Goal: Information Seeking & Learning: Learn about a topic

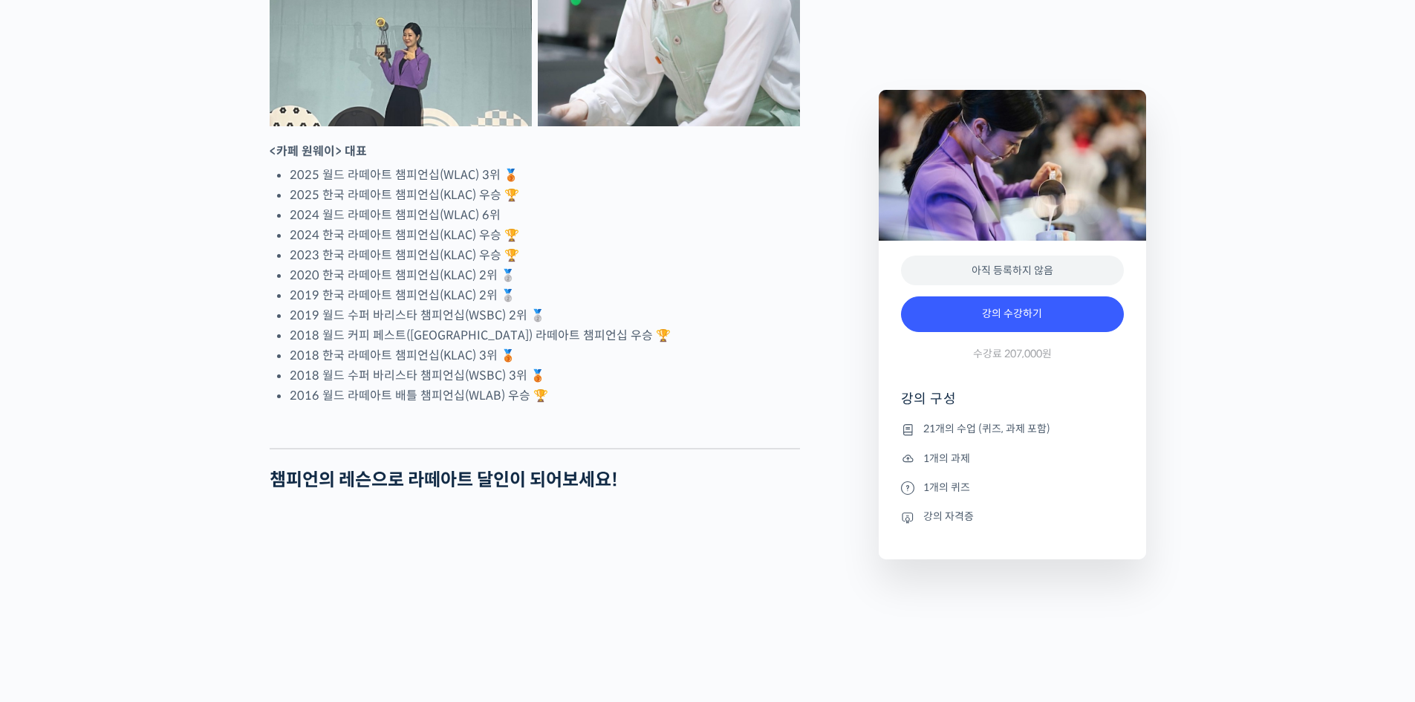
scroll to position [891, 0]
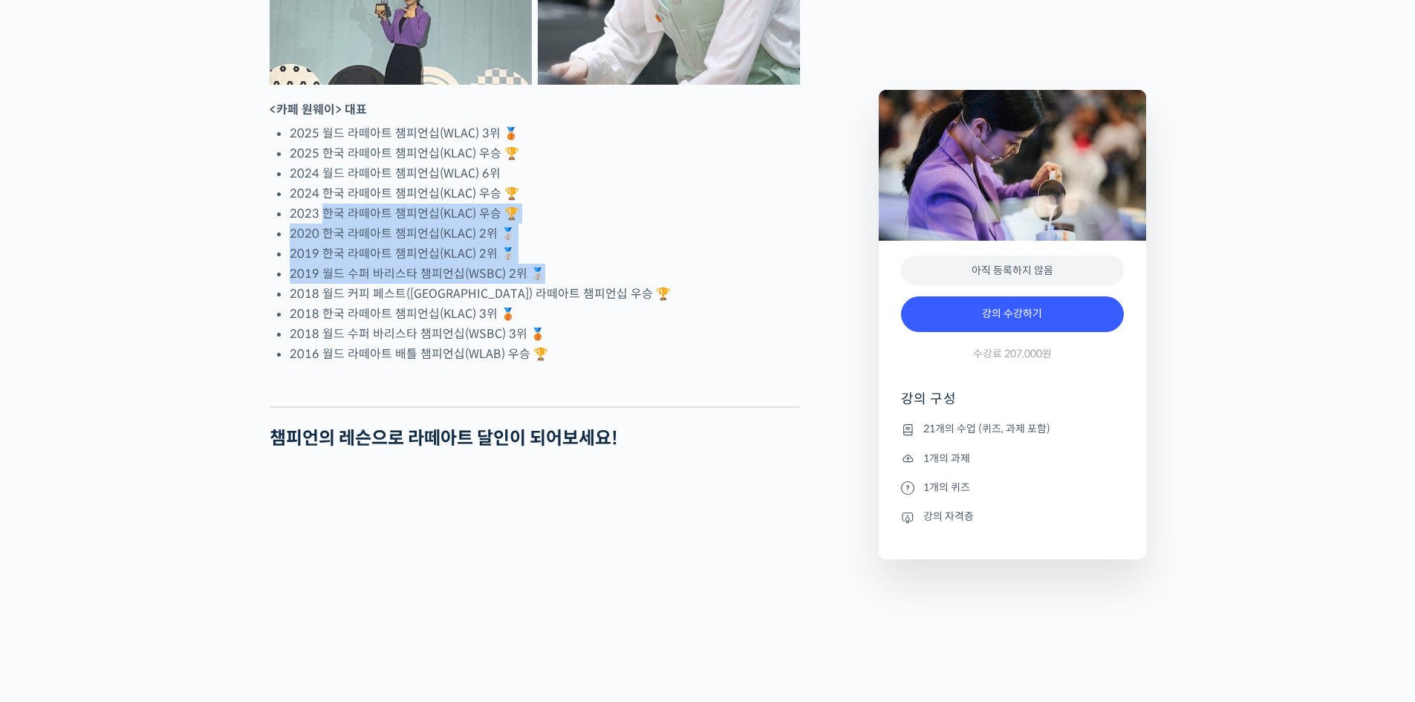
drag, startPoint x: 327, startPoint y: 272, endPoint x: 575, endPoint y: 321, distance: 252.9
click at [575, 321] on ul "2025 월드 라떼아트 챔피언십(WLAC) 3위 🥉 2025 한국 라떼아트 챔피언십(KLAC) 우승 🏆 2024 월드 라떼아트 챔피언십(WLA…" at bounding box center [545, 243] width 510 height 241
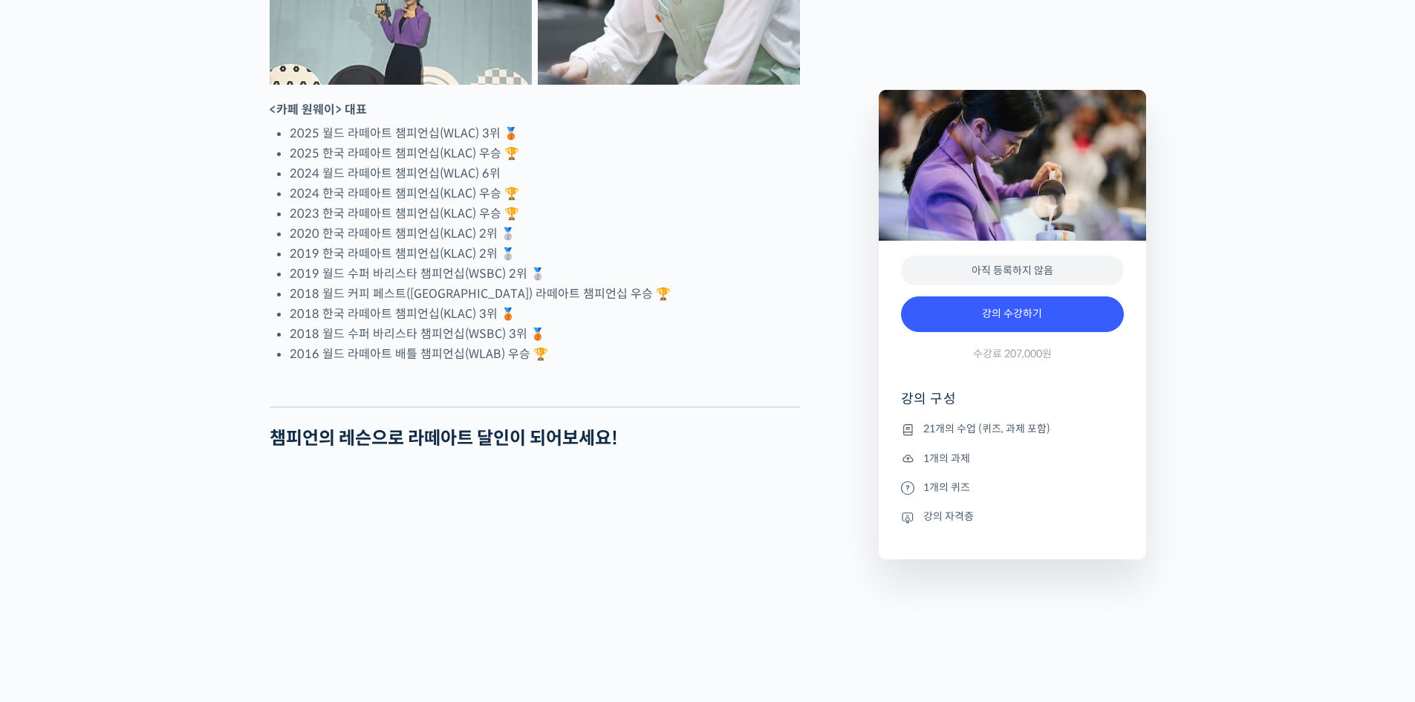
click at [614, 304] on li "2018 월드 커피 페스트([GEOGRAPHIC_DATA]) 라떼아트 챔피언십 우승 🏆" at bounding box center [545, 294] width 510 height 20
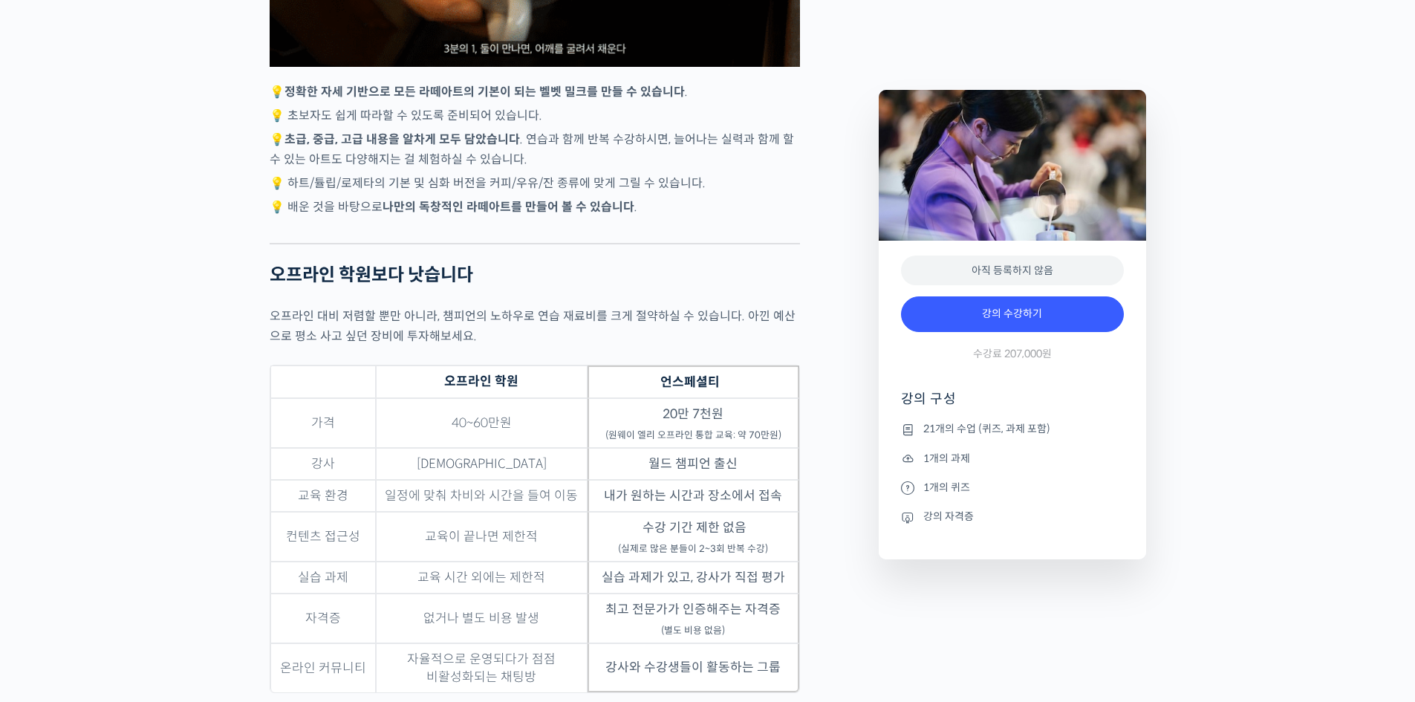
scroll to position [4085, 0]
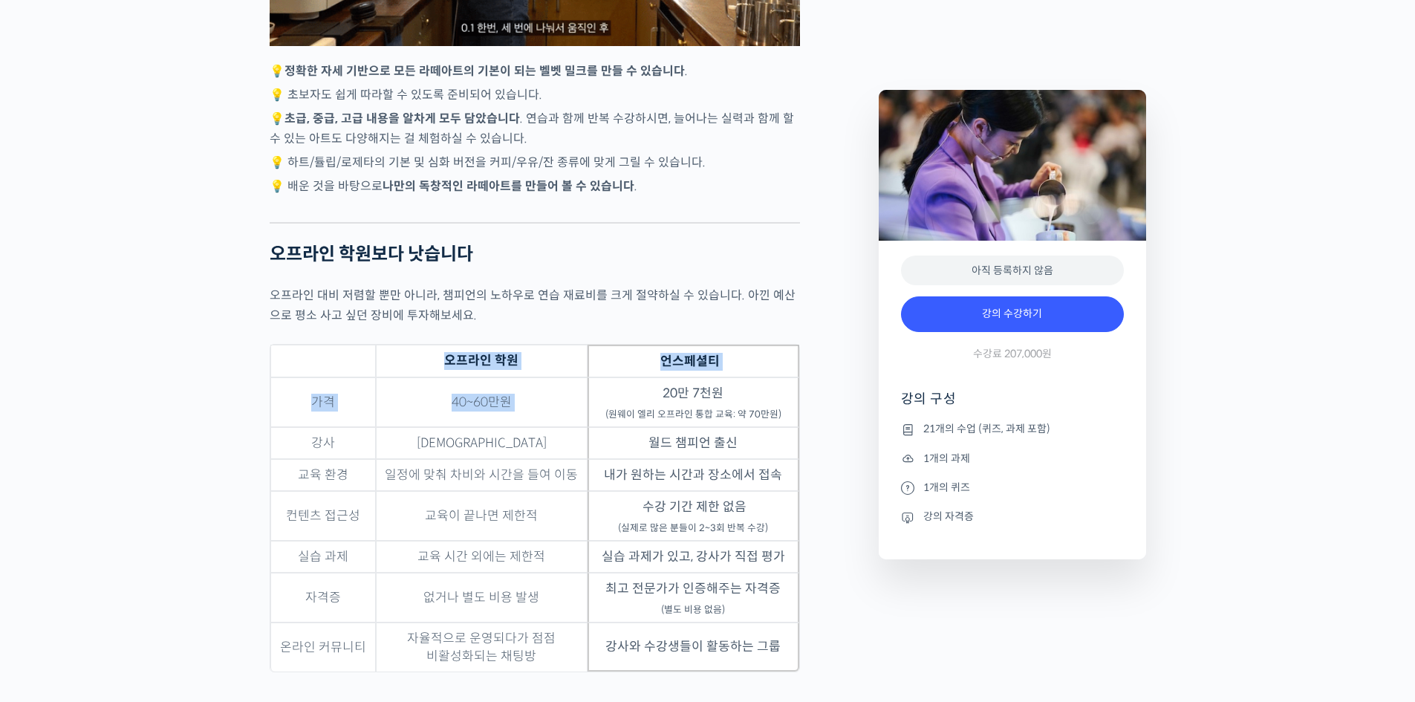
drag, startPoint x: 657, startPoint y: 381, endPoint x: 831, endPoint y: 614, distance: 291.3
drag, startPoint x: 804, startPoint y: 602, endPoint x: 654, endPoint y: 310, distance: 328.9
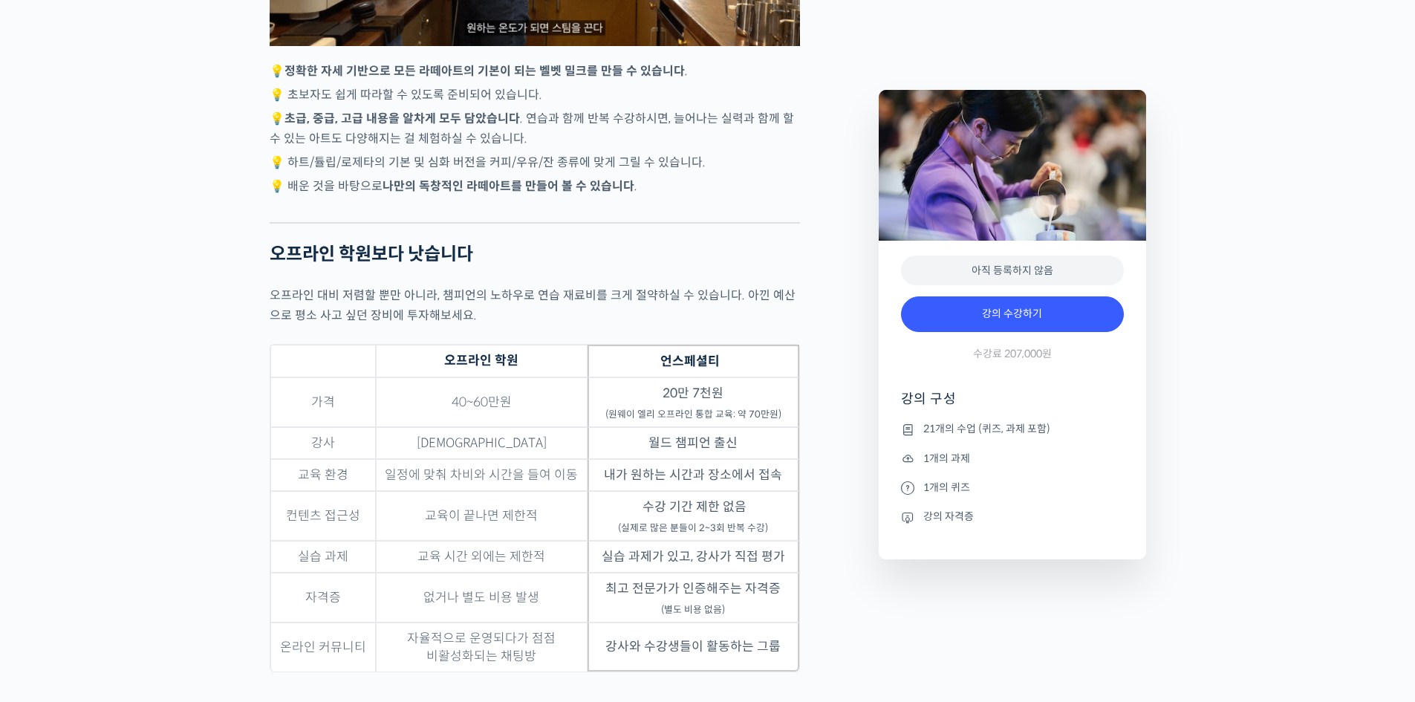
click at [654, 310] on p "오프라인 대비 저렴할 뿐만 아니라, 챔피언의 노하우로 연습 재료비를 크게 절약하실 수 있습니다. 아낀 예산으로 평소 사고 싶던 장비에 투자해보…" at bounding box center [535, 305] width 530 height 40
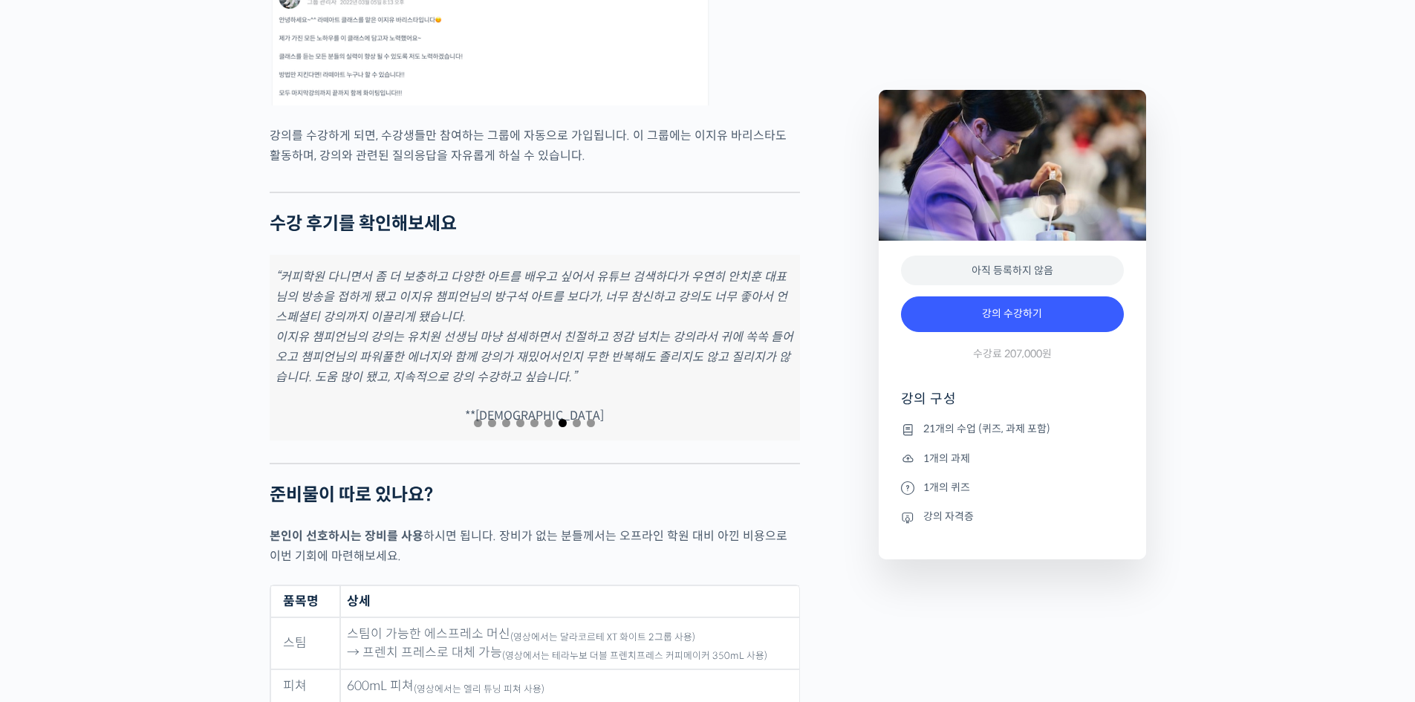
scroll to position [6462, 0]
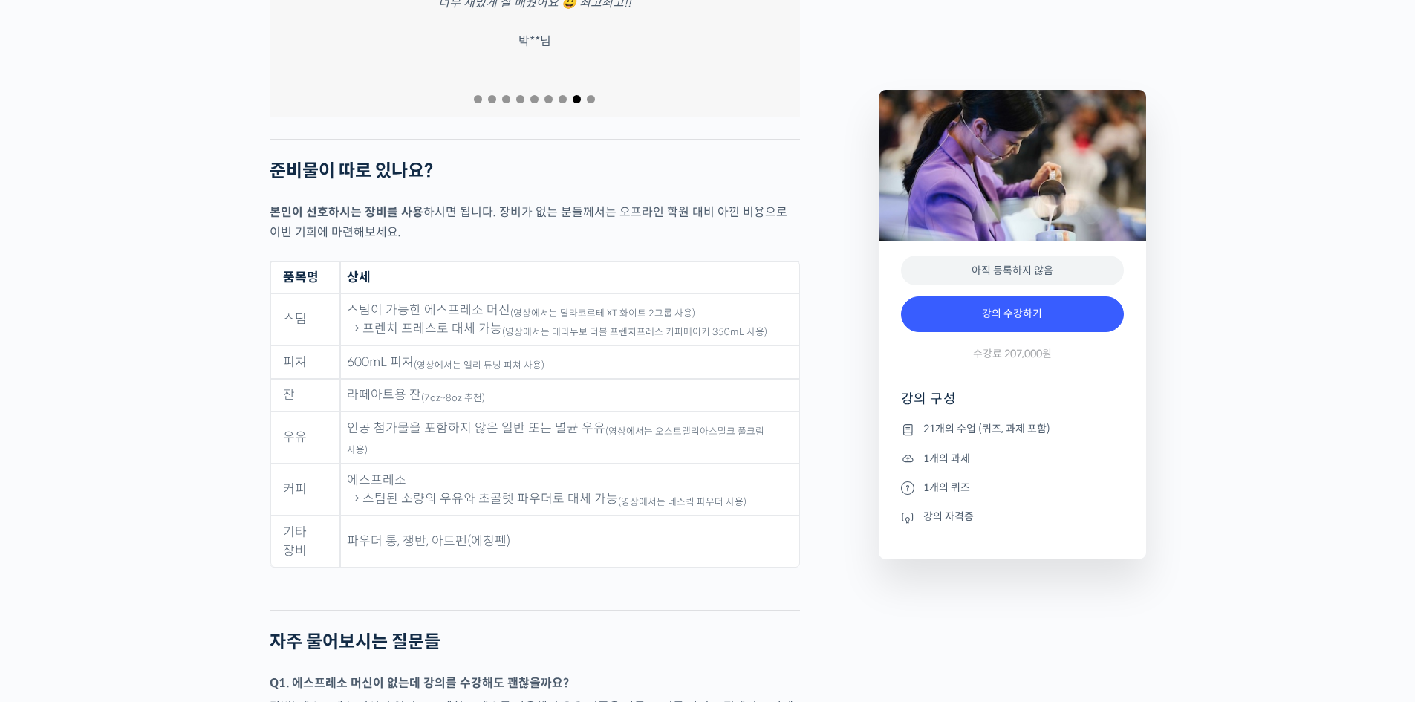
drag, startPoint x: 534, startPoint y: 309, endPoint x: 622, endPoint y: 305, distance: 88.5
click at [622, 345] on td "600mL 피쳐 (영상에서는 엘리 튜닝 피쳐 사용)" at bounding box center [569, 361] width 459 height 33
drag, startPoint x: 687, startPoint y: 380, endPoint x: 757, endPoint y: 378, distance: 69.9
click at [757, 426] on sub "(영상에서는 오스트렐리아스밀크 풀크림 사용)" at bounding box center [555, 441] width 417 height 31
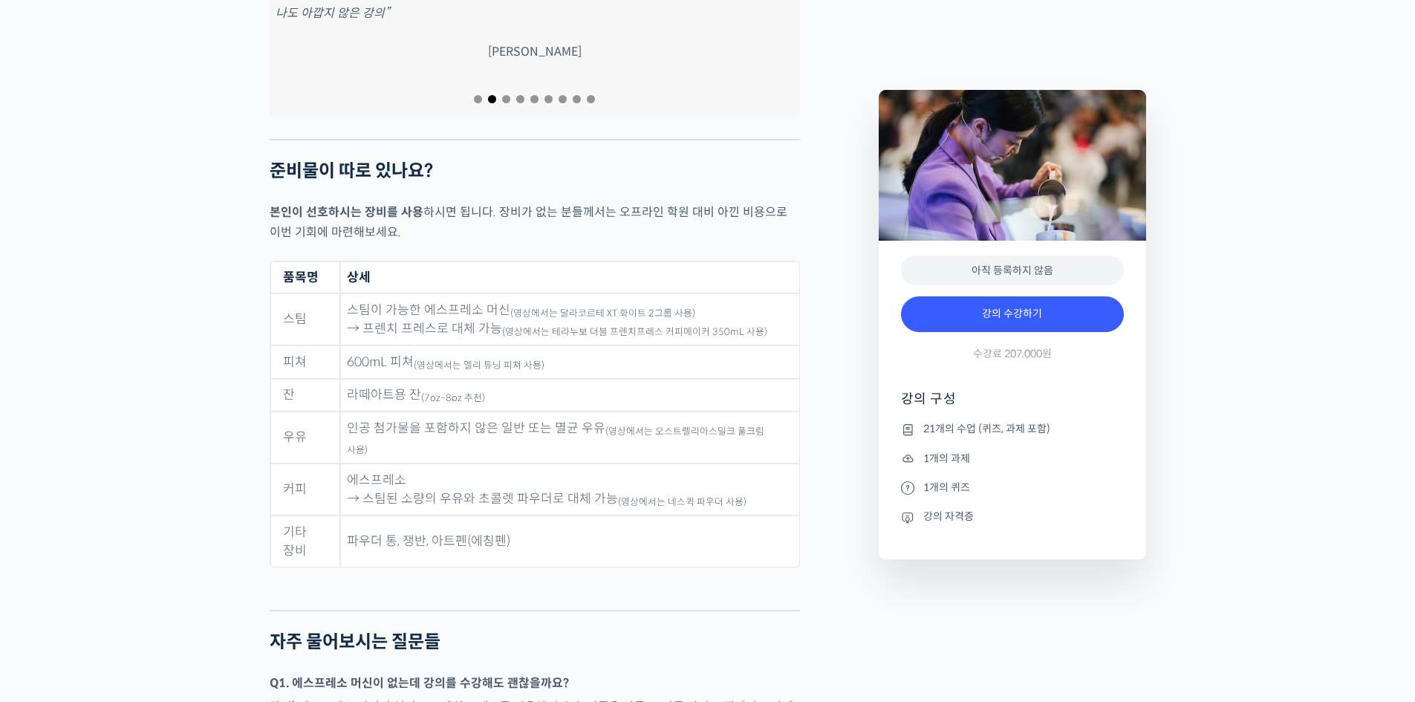
click at [677, 426] on sub "(영상에서는 오스트렐리아스밀크 풀크림 사용)" at bounding box center [555, 441] width 417 height 31
copy sub "오스트렐리아스밀크"
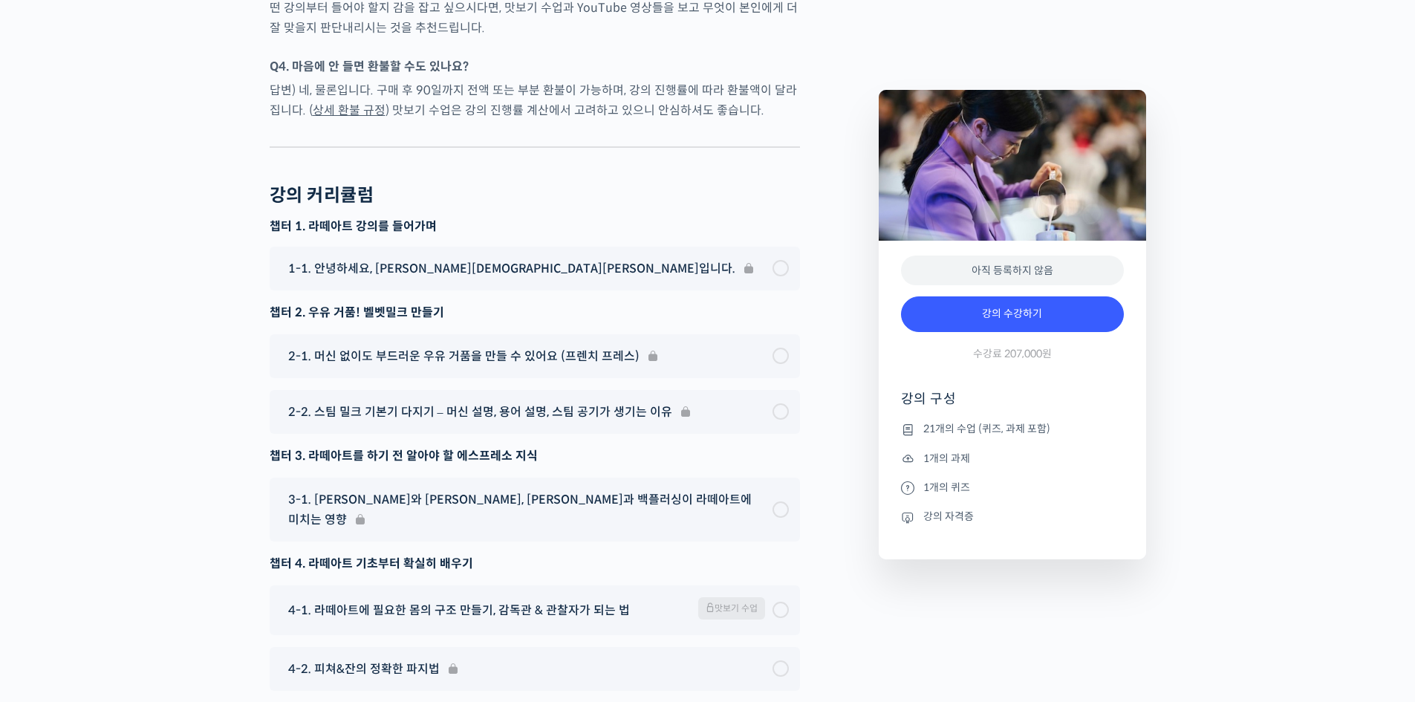
scroll to position [6982, 0]
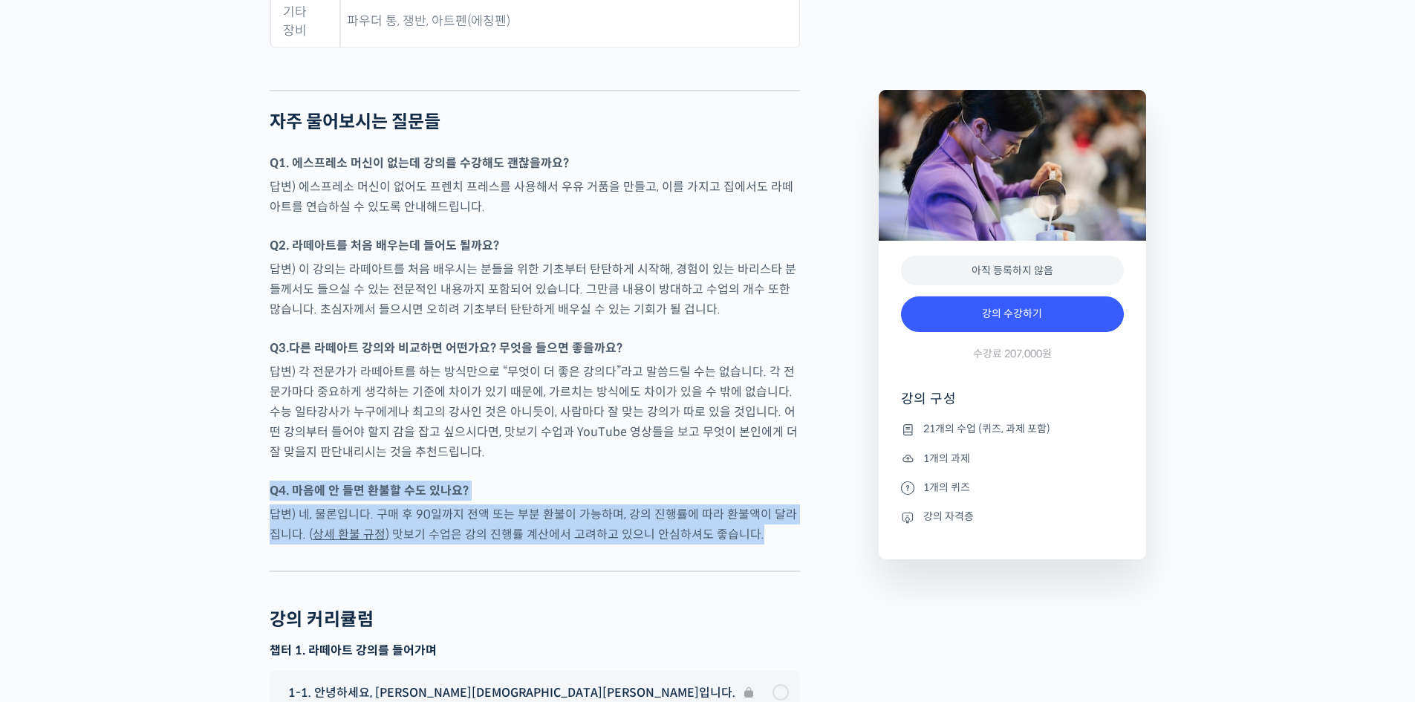
drag, startPoint x: 764, startPoint y: 429, endPoint x: 678, endPoint y: 381, distance: 98.1
click at [678, 466] on div at bounding box center [535, 473] width 530 height 15
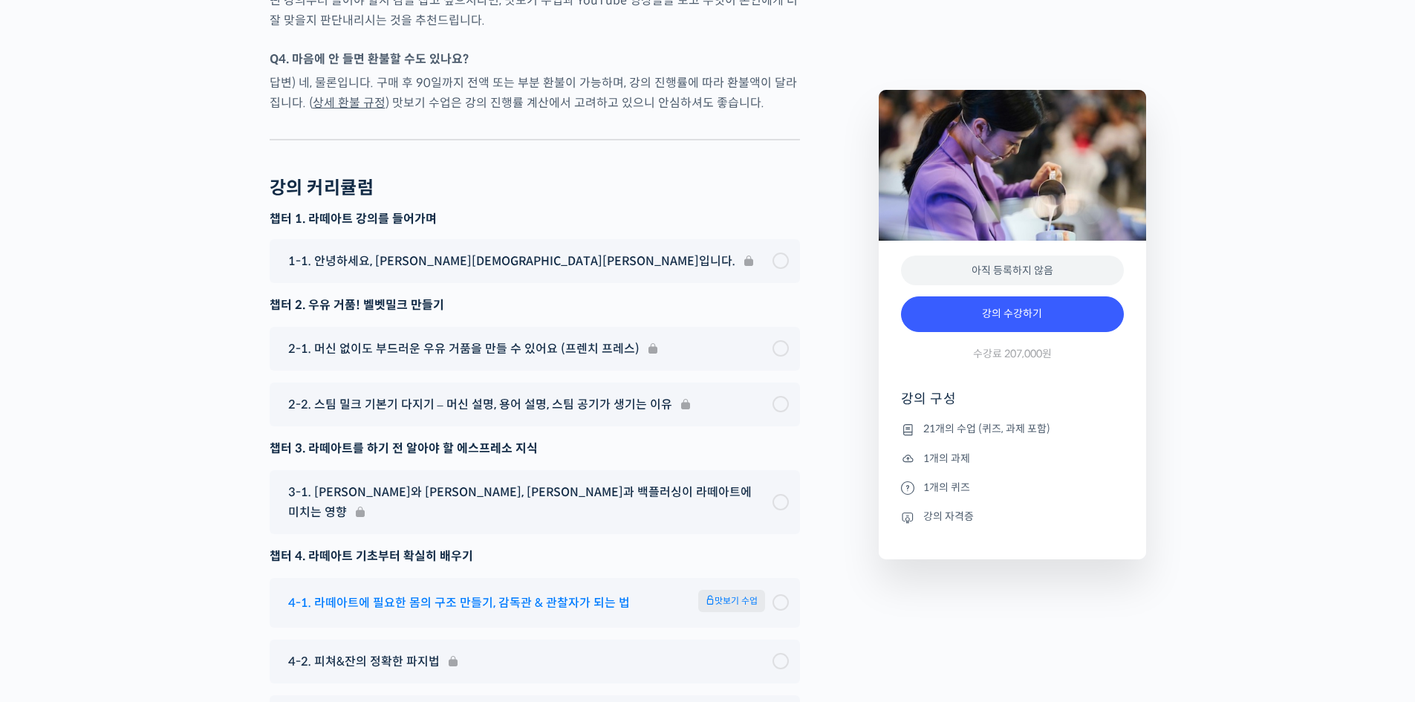
scroll to position [7576, 0]
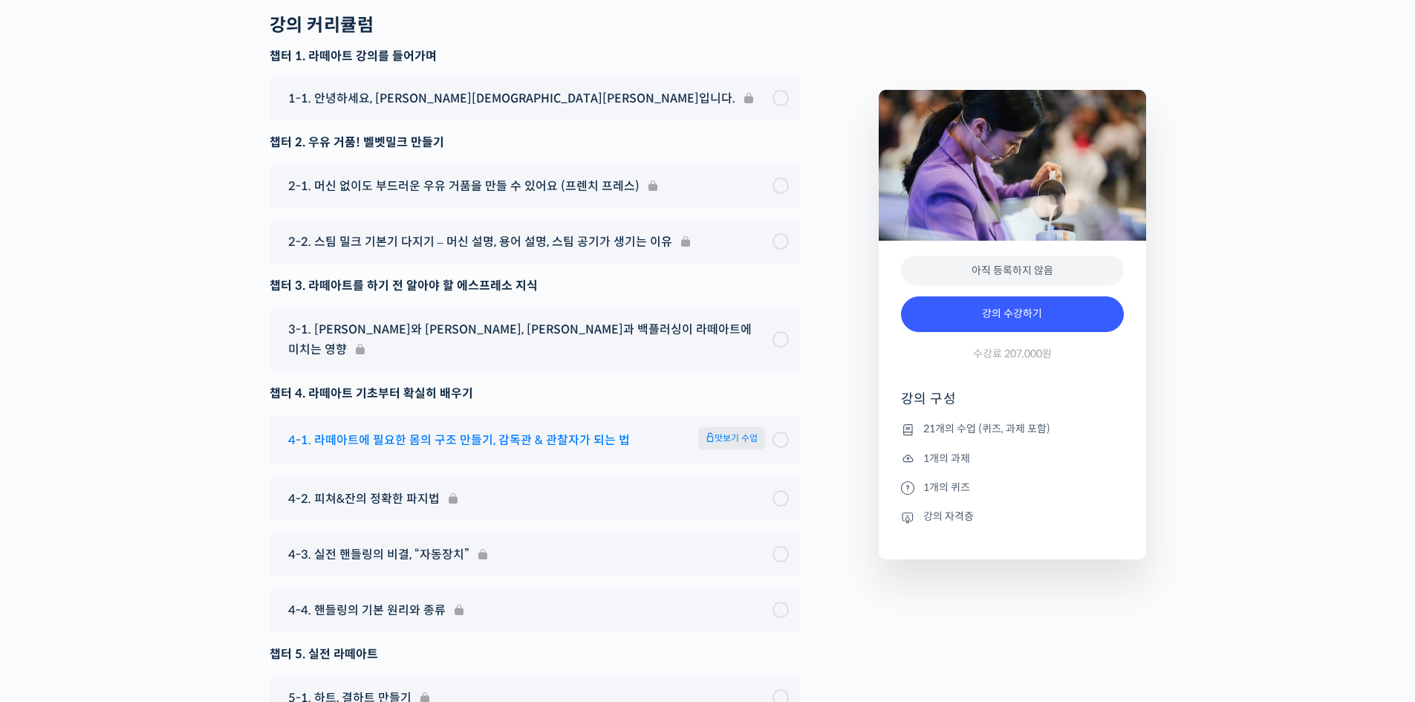
click at [727, 427] on span "맛보기 수업" at bounding box center [731, 438] width 67 height 22
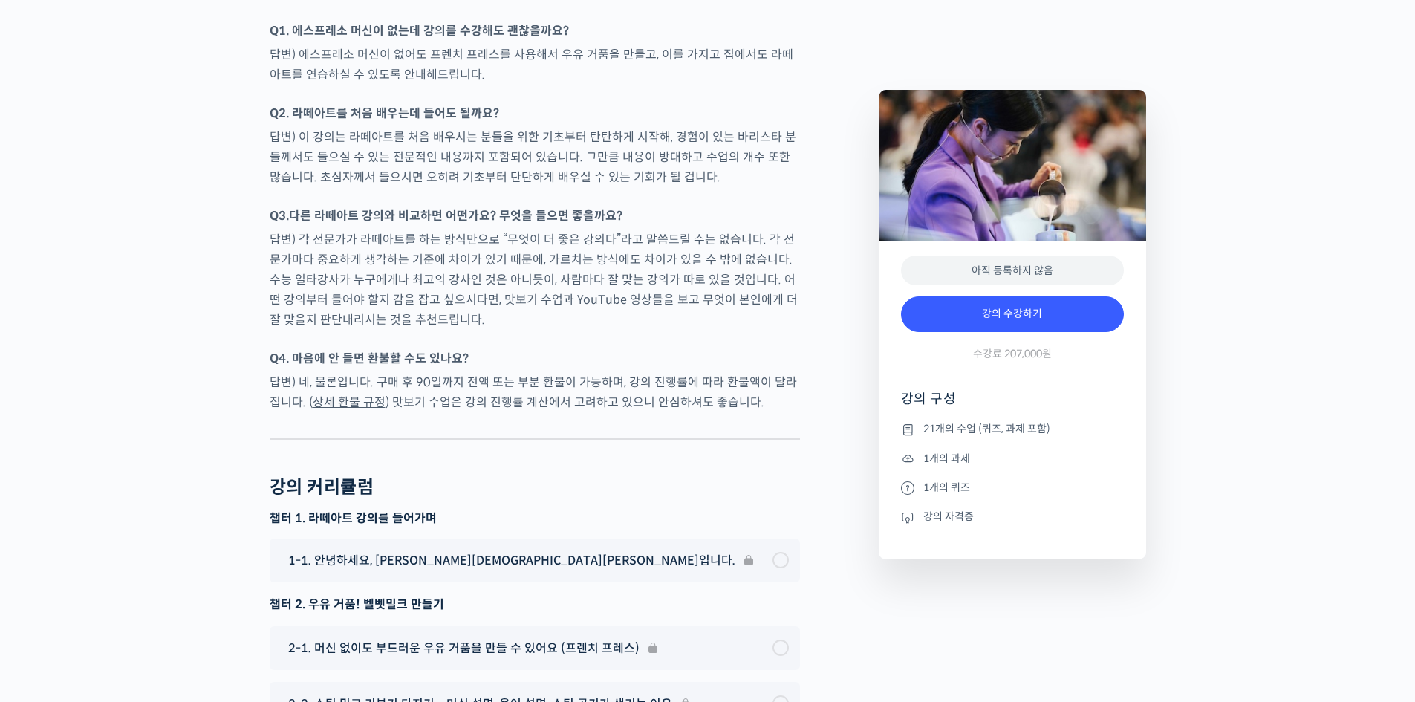
scroll to position [7487, 0]
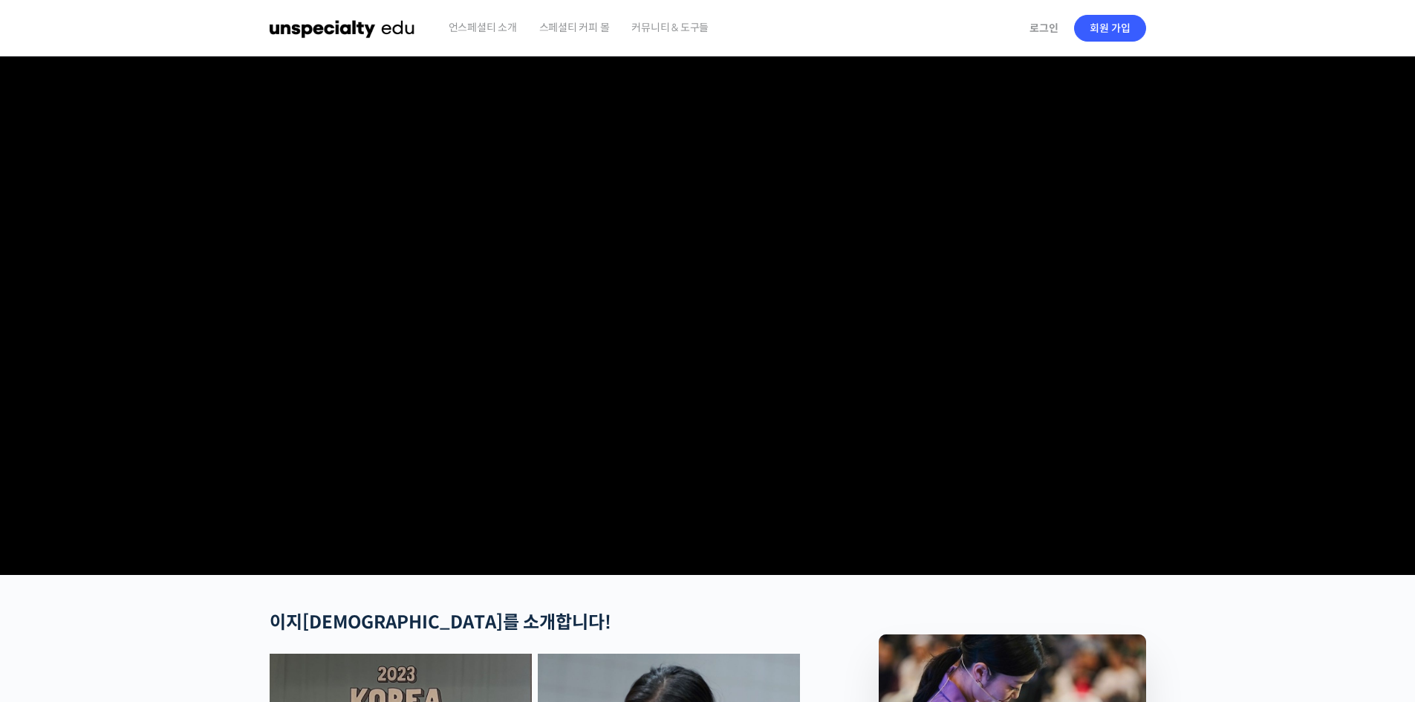
click at [222, 386] on section at bounding box center [707, 315] width 1415 height 518
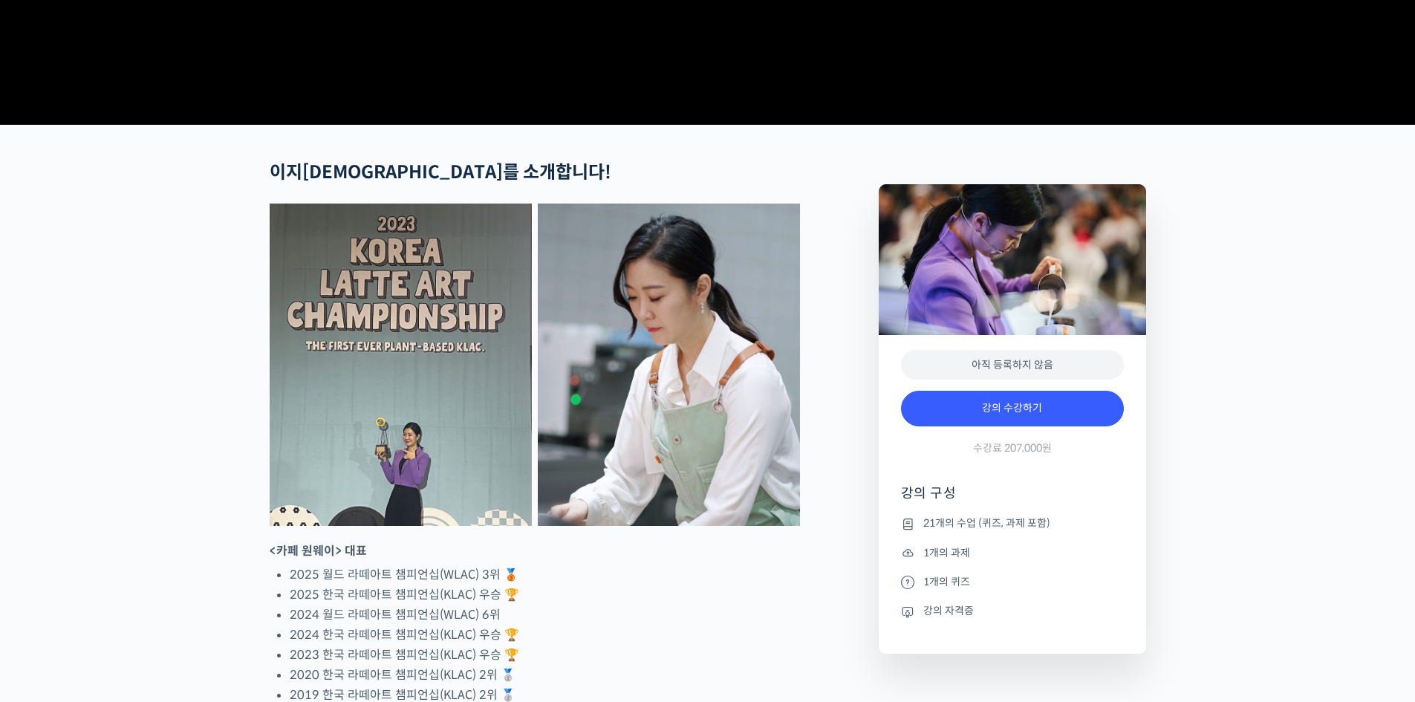
scroll to position [520, 0]
